Goal: Information Seeking & Learning: Learn about a topic

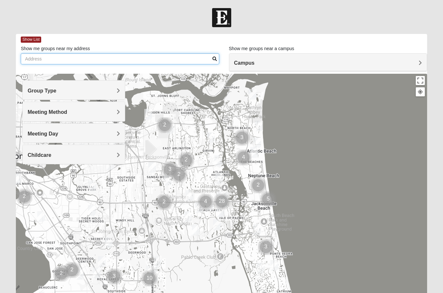
click at [65, 63] on input "Show me groups near my address" at bounding box center [120, 58] width 198 height 11
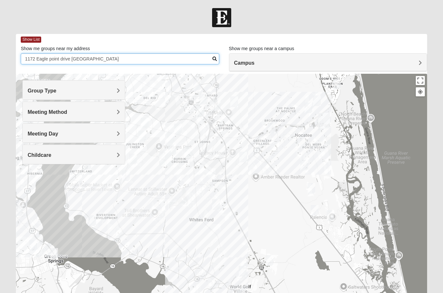
type input "1172 Eagle point drive [GEOGRAPHIC_DATA]"
click at [115, 110] on h4 "Meeting Method" at bounding box center [74, 112] width 92 height 6
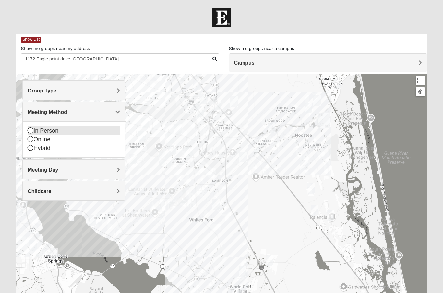
click at [33, 132] on div "In Person" at bounding box center [74, 131] width 92 height 9
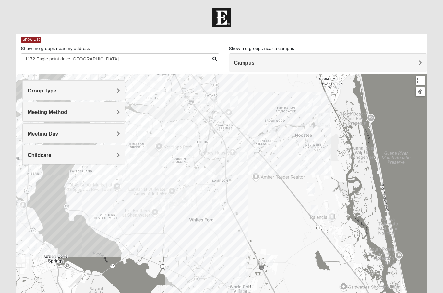
click at [93, 135] on h4 "Meeting Day" at bounding box center [74, 134] width 92 height 6
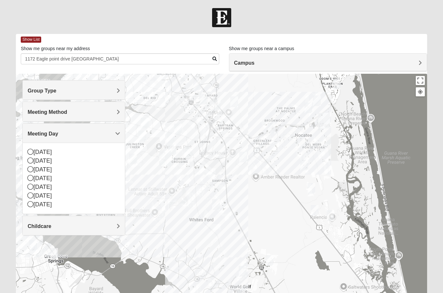
click at [147, 213] on div at bounding box center [221, 203] width 411 height 259
click at [97, 89] on h4 "Group Type" at bounding box center [74, 91] width 92 height 6
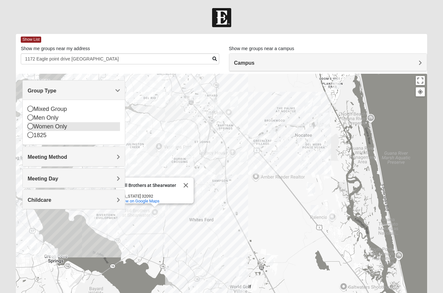
click at [34, 128] on div "Women Only" at bounding box center [74, 126] width 92 height 9
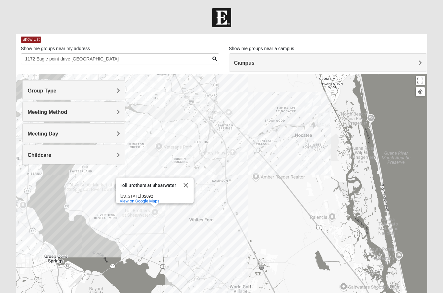
click at [106, 93] on h4 "Group Type" at bounding box center [74, 91] width 92 height 6
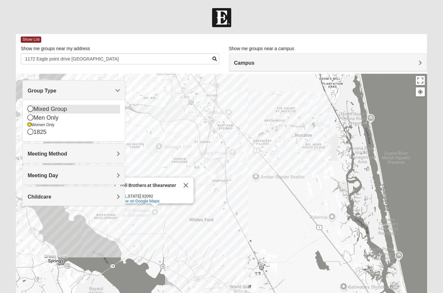
click at [33, 109] on icon at bounding box center [31, 109] width 6 height 6
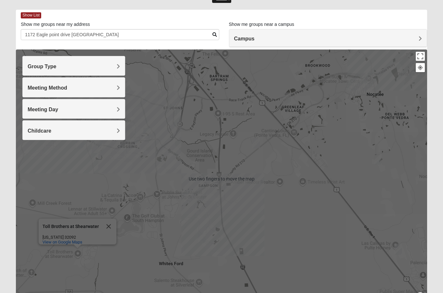
scroll to position [41, 0]
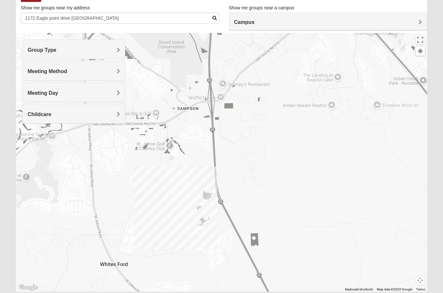
click at [195, 194] on div "Toll Brothers at Shearwater Toll Brothers at [GEOGRAPHIC_DATA][US_STATE] View o…" at bounding box center [221, 162] width 411 height 259
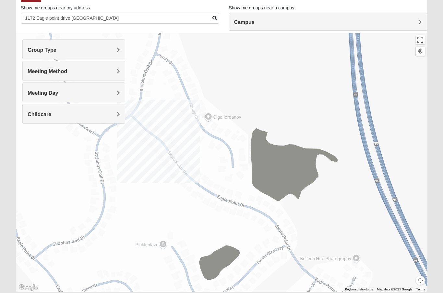
click at [177, 175] on div "Toll Brothers at Shearwater Toll Brothers at [GEOGRAPHIC_DATA][US_STATE] View o…" at bounding box center [221, 162] width 411 height 259
click at [179, 173] on div "Toll Brothers at Shearwater Toll Brothers at [GEOGRAPHIC_DATA][US_STATE] View o…" at bounding box center [221, 162] width 411 height 259
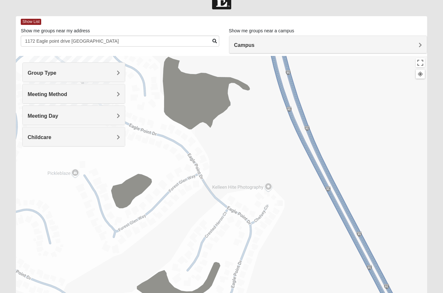
scroll to position [20, 0]
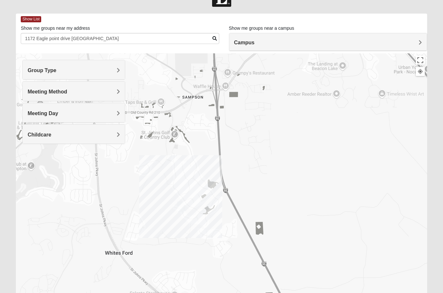
click at [104, 71] on h4 "Group Type" at bounding box center [74, 70] width 92 height 6
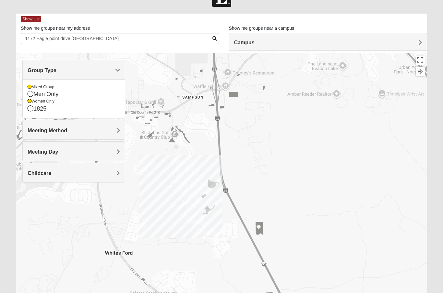
click at [77, 130] on h4 "Meeting Method" at bounding box center [74, 131] width 92 height 6
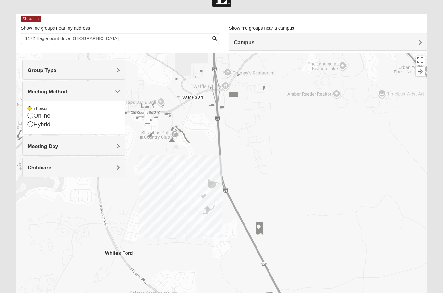
click at [90, 146] on h4 "Meeting Day" at bounding box center [74, 147] width 92 height 6
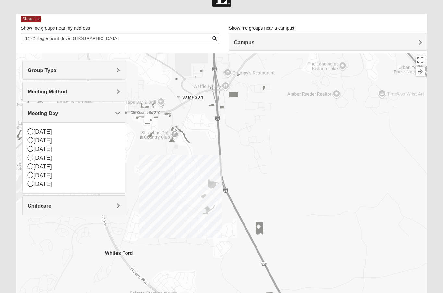
click at [182, 249] on div "Toll Brothers at Shearwater Toll Brothers at [GEOGRAPHIC_DATA][US_STATE] View o…" at bounding box center [221, 182] width 411 height 259
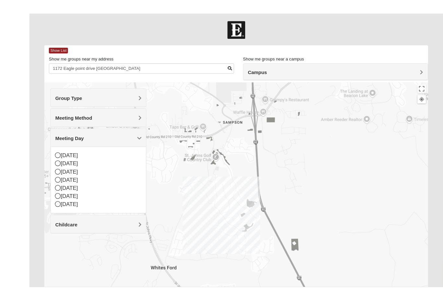
scroll to position [28, 0]
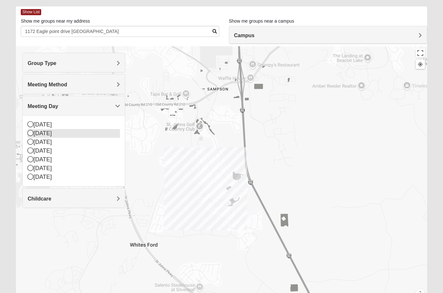
click at [34, 133] on div "[DATE]" at bounding box center [74, 133] width 92 height 9
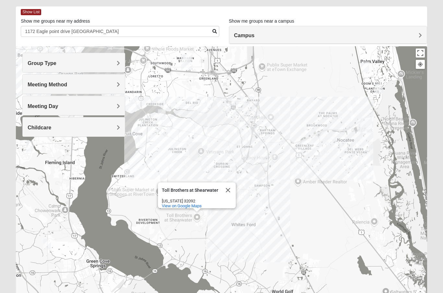
click at [110, 85] on h4 "Meeting Method" at bounding box center [74, 85] width 92 height 6
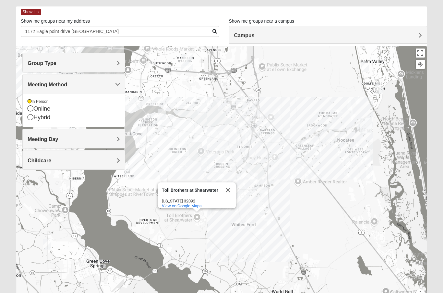
click at [104, 62] on h4 "Group Type" at bounding box center [74, 63] width 92 height 6
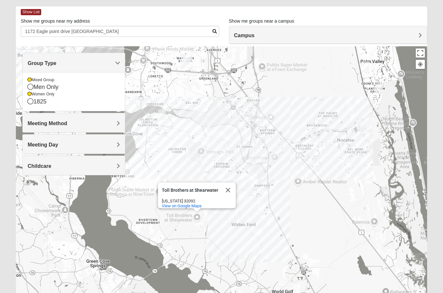
click at [104, 141] on div "Meeting Day" at bounding box center [74, 144] width 102 height 19
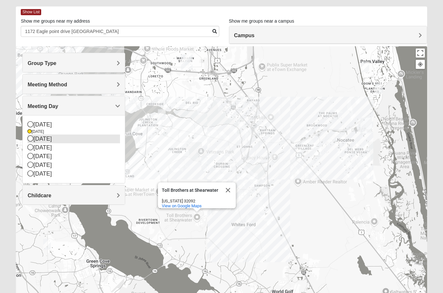
click at [31, 139] on icon at bounding box center [31, 139] width 6 height 6
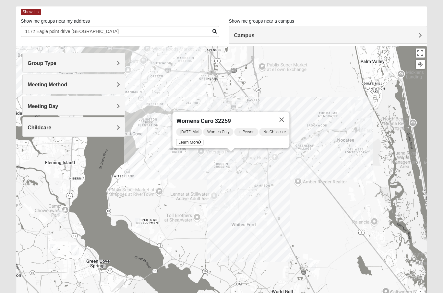
click at [190, 138] on div "[DATE] AM Women Only In Person No Childcare Learn More" at bounding box center [232, 138] width 113 height 21
click at [190, 143] on span "Learn More" at bounding box center [189, 142] width 27 height 7
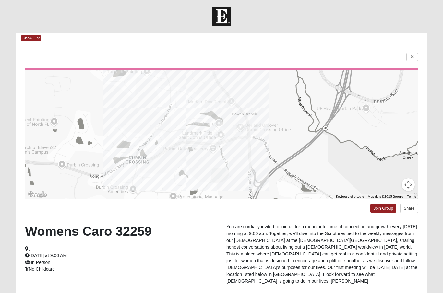
scroll to position [0, 0]
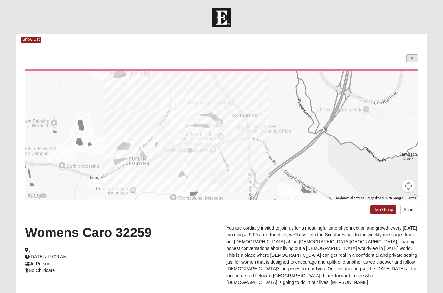
click at [408, 58] on link at bounding box center [412, 58] width 12 height 8
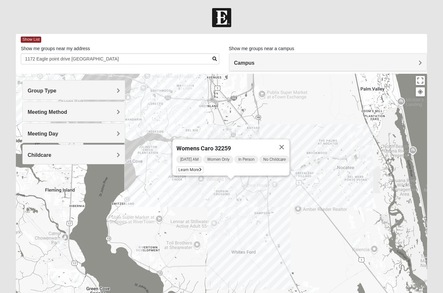
click at [243, 255] on div "Womens Caro 32259 [DATE] AM Women Only In Person No Childcare Learn More" at bounding box center [221, 203] width 411 height 259
click at [288, 143] on button "Close" at bounding box center [282, 148] width 16 height 16
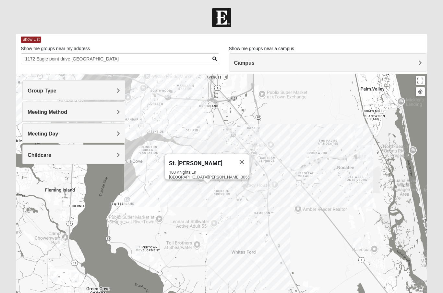
click at [111, 110] on h4 "Meeting Method" at bounding box center [74, 112] width 92 height 6
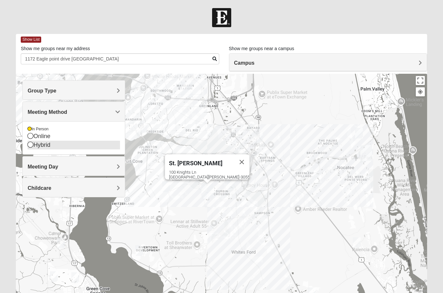
click at [33, 145] on icon at bounding box center [31, 145] width 6 height 6
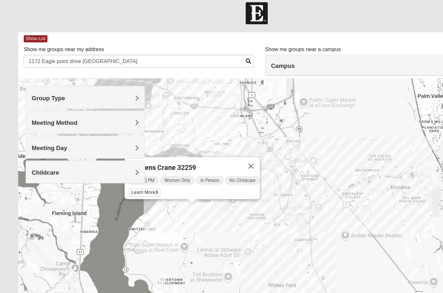
click at [131, 158] on span "[DATE] PM" at bounding box center [124, 162] width 26 height 8
click at [126, 169] on span "Learn More" at bounding box center [124, 172] width 27 height 7
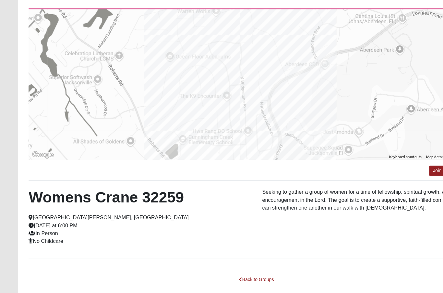
scroll to position [56, 0]
